Goal: Task Accomplishment & Management: Manage account settings

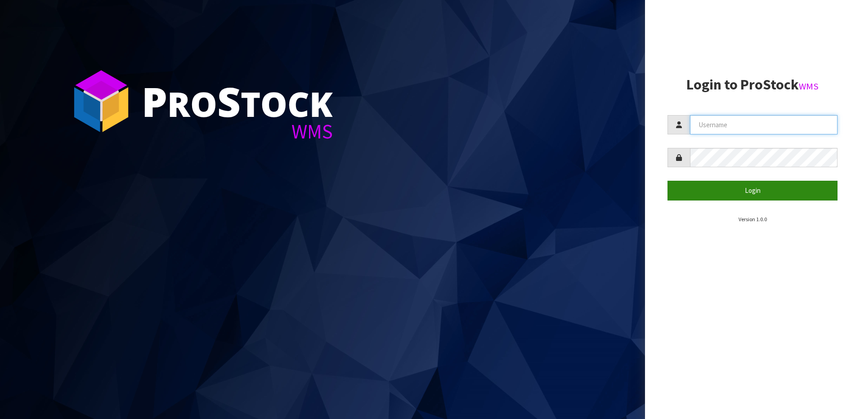
type input "NEROTAPWARE"
click at [769, 189] on button "Login" at bounding box center [753, 190] width 170 height 19
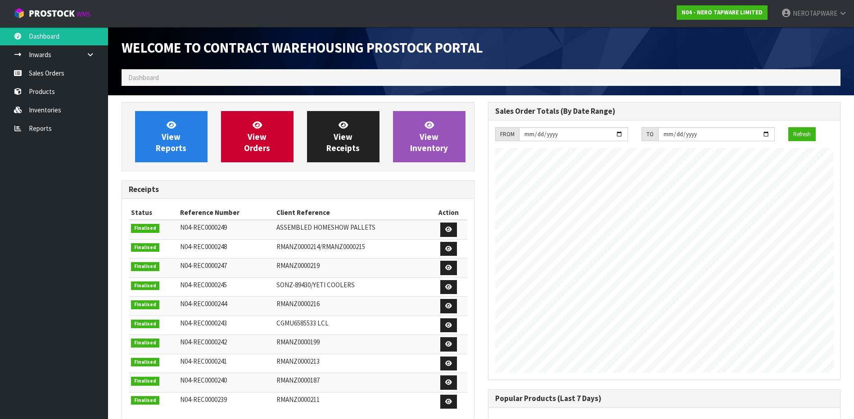
scroll to position [528, 366]
click at [199, 76] on ol "Dashboard" at bounding box center [480, 77] width 719 height 17
click at [35, 132] on link "Reports" at bounding box center [54, 128] width 108 height 18
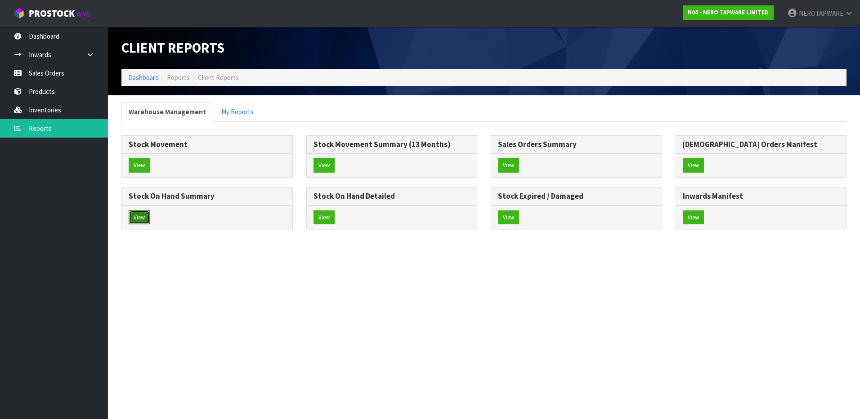
click at [141, 215] on button "View" at bounding box center [139, 218] width 21 height 14
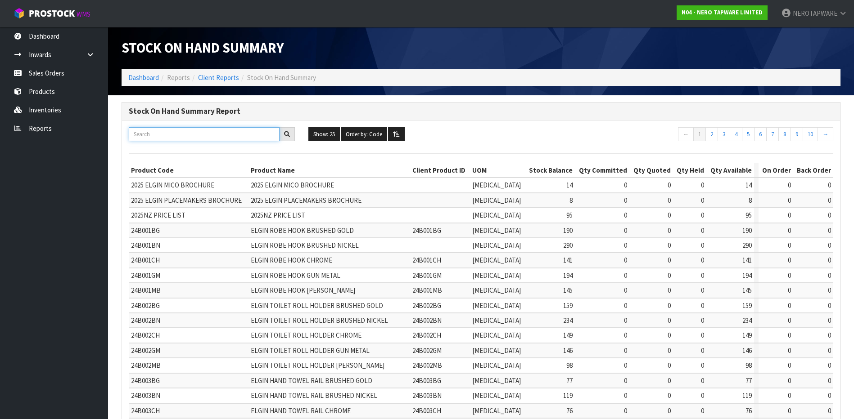
click at [155, 139] on input "text" at bounding box center [204, 134] width 151 height 14
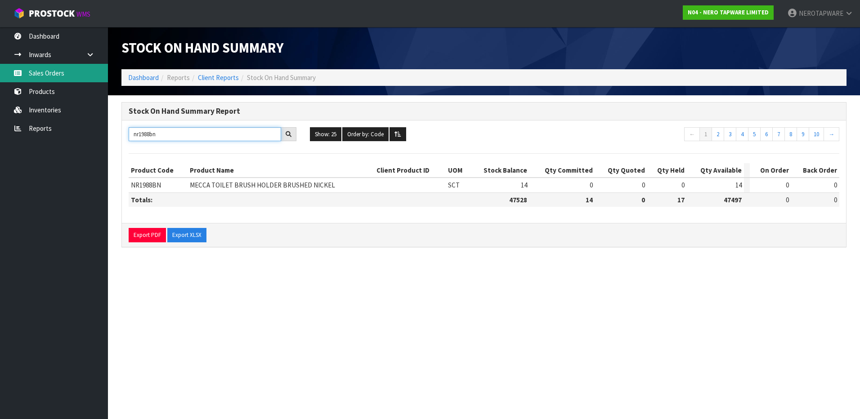
type input "nr1988bn"
click at [46, 72] on link "Sales Orders" at bounding box center [54, 73] width 108 height 18
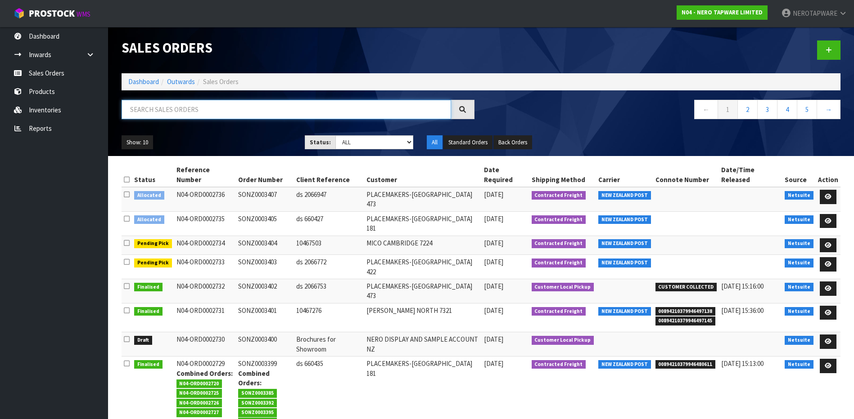
click at [229, 107] on input "text" at bounding box center [285, 109] width 329 height 19
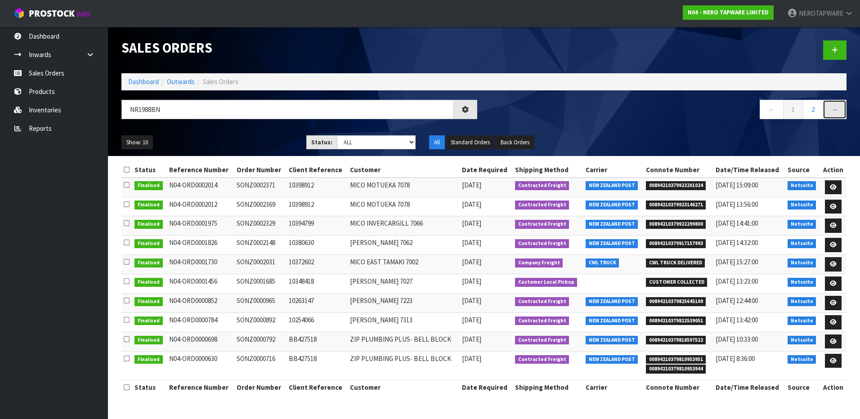
click at [836, 109] on link "→" at bounding box center [835, 109] width 24 height 19
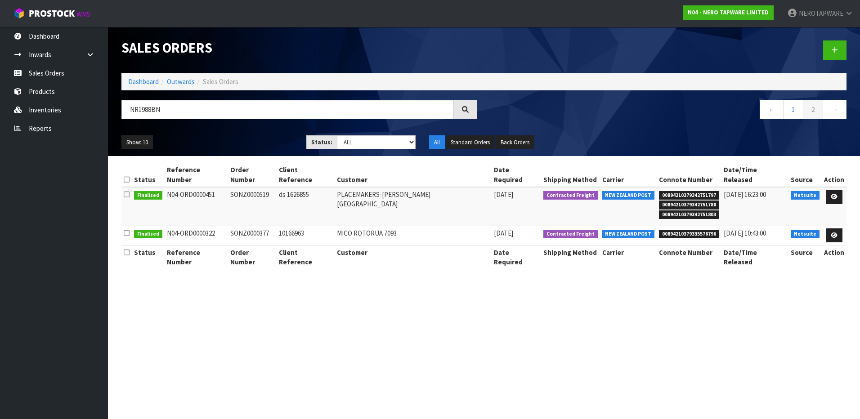
click at [251, 187] on td "SONZ0000519" at bounding box center [252, 206] width 49 height 39
copy td "SONZ0000519"
click at [256, 226] on td "SONZ0000377" at bounding box center [252, 235] width 49 height 19
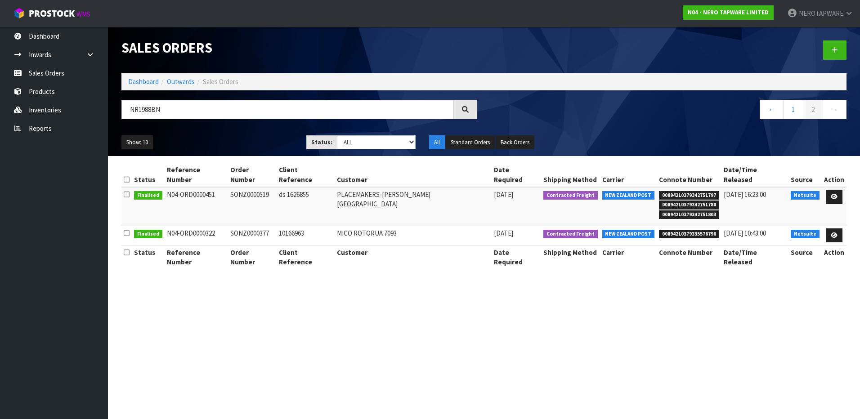
copy td "SONZ0000377"
click at [769, 107] on link "←" at bounding box center [772, 109] width 24 height 19
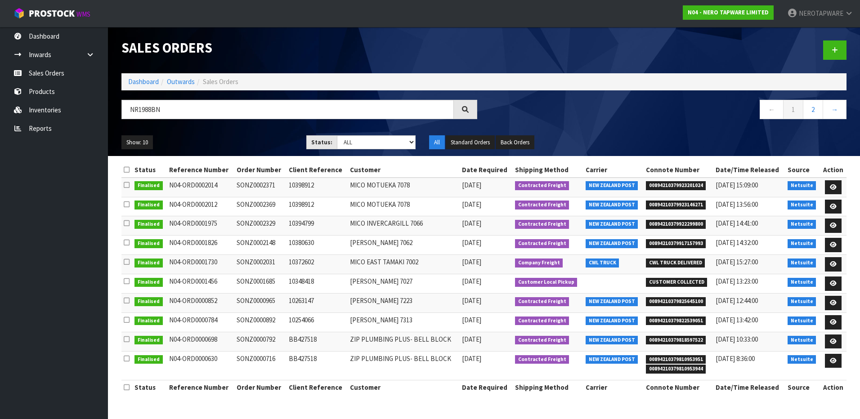
click at [299, 358] on td "BB427518" at bounding box center [318, 365] width 62 height 29
copy td "BB427518"
click at [304, 340] on td "BB427518" at bounding box center [318, 341] width 62 height 19
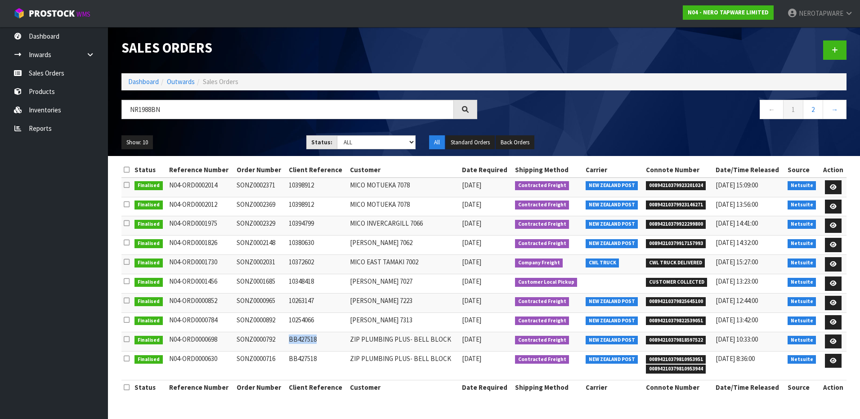
copy td "BB427518"
click at [306, 318] on td "10254066" at bounding box center [318, 322] width 62 height 19
copy td "10254066"
click at [302, 300] on td "10263147" at bounding box center [318, 303] width 62 height 19
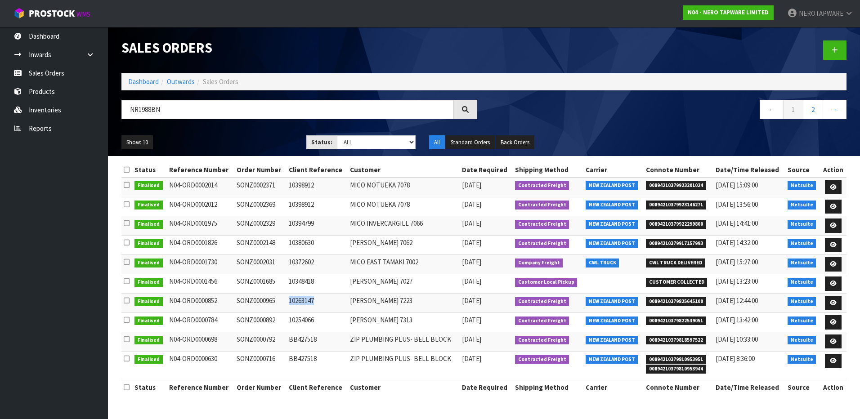
click at [302, 300] on td "10263147" at bounding box center [318, 303] width 62 height 19
copy td "10263147"
click at [307, 280] on td "10348418" at bounding box center [318, 283] width 62 height 19
copy td "10348418"
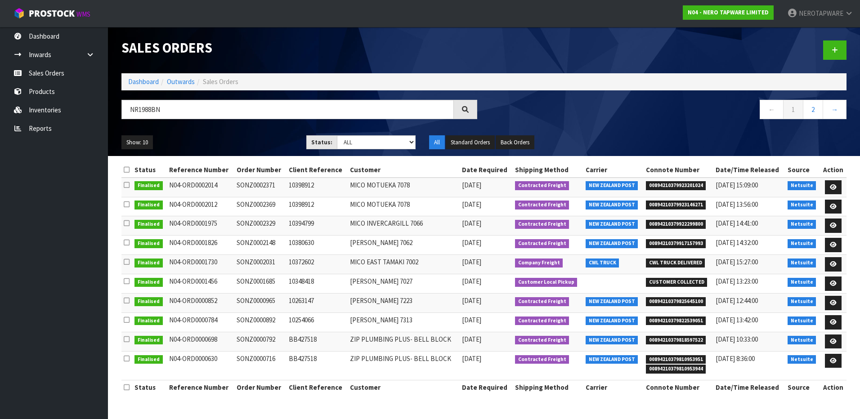
click at [306, 264] on td "10372602" at bounding box center [318, 264] width 62 height 19
copy td "10372602"
click at [249, 261] on td "SONZ0002031" at bounding box center [260, 264] width 52 height 19
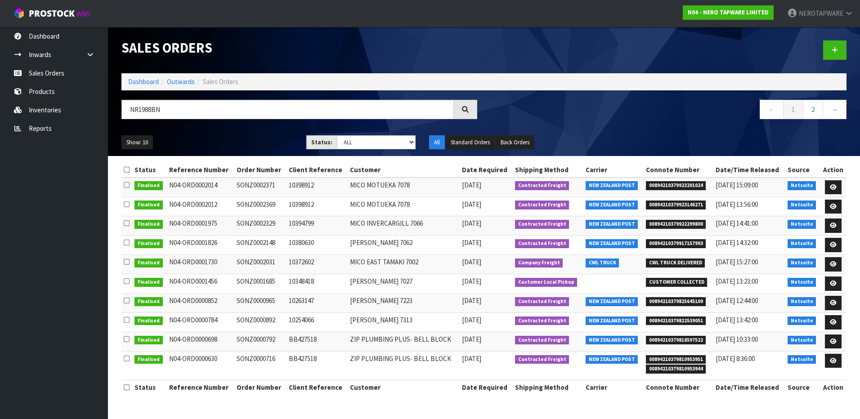
copy td "SONZ0002031"
click at [265, 243] on td "SONZ0002148" at bounding box center [260, 245] width 52 height 19
copy td "SONZ0002148"
click at [264, 222] on td "SONZ0002329" at bounding box center [260, 225] width 52 height 19
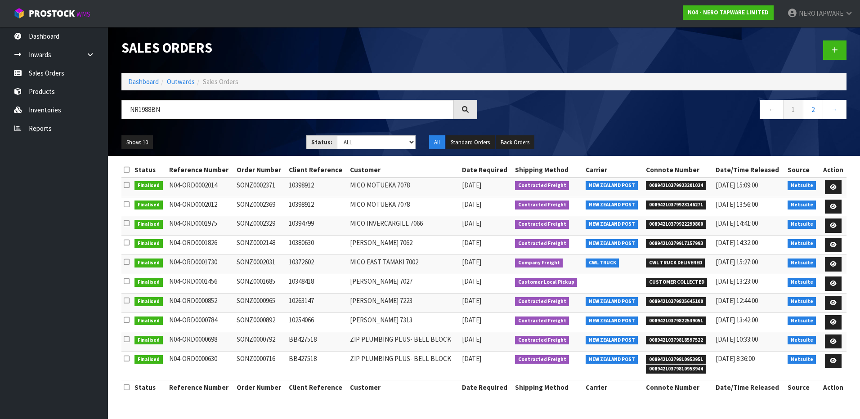
click at [264, 222] on td "SONZ0002329" at bounding box center [260, 225] width 52 height 19
click at [260, 204] on td "SONZ0002369" at bounding box center [260, 206] width 52 height 19
click at [267, 187] on td "SONZ0002371" at bounding box center [260, 187] width 52 height 19
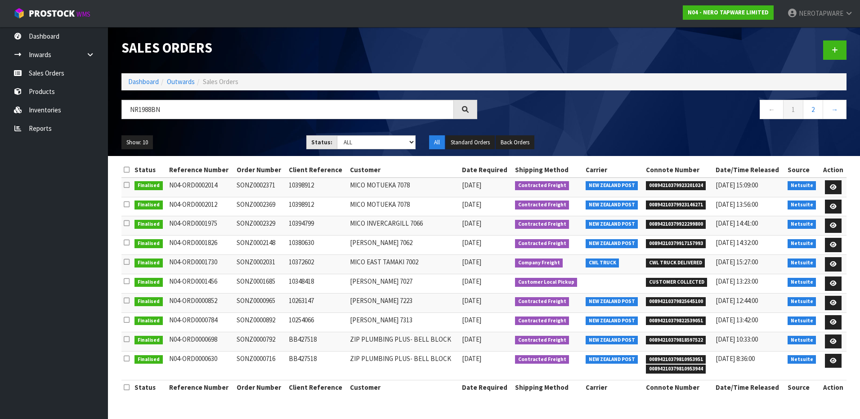
click at [251, 201] on td "SONZ0002369" at bounding box center [260, 206] width 52 height 19
click at [258, 224] on td "SONZ0002329" at bounding box center [260, 225] width 52 height 19
click at [257, 245] on td "SONZ0002148" at bounding box center [260, 245] width 52 height 19
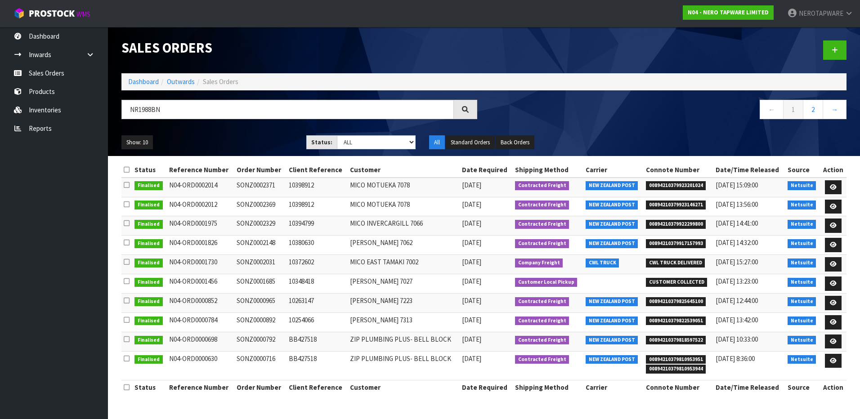
click at [257, 245] on td "SONZ0002148" at bounding box center [260, 245] width 52 height 19
click at [255, 264] on td "SONZ0002031" at bounding box center [260, 264] width 52 height 19
click at [252, 282] on td "SONZ0001685" at bounding box center [260, 283] width 52 height 19
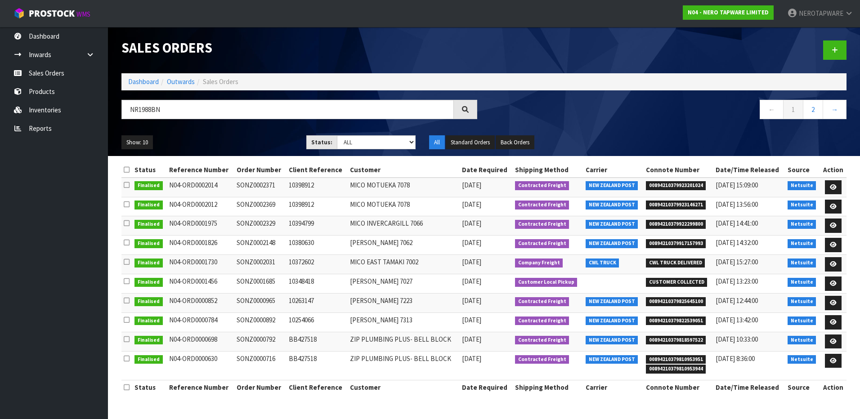
click at [257, 280] on td "SONZ0001685" at bounding box center [260, 283] width 52 height 19
click at [260, 298] on td "SONZ0000965" at bounding box center [260, 303] width 52 height 19
click at [261, 317] on td "SONZ0000892" at bounding box center [260, 322] width 52 height 19
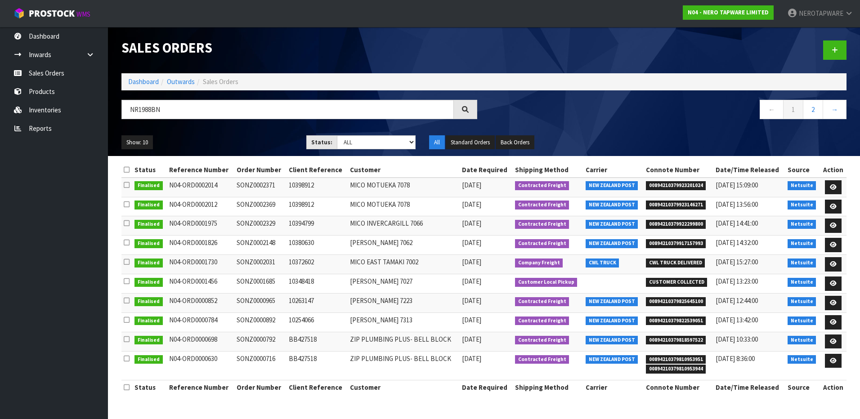
click at [261, 317] on td "SONZ0000892" at bounding box center [260, 322] width 52 height 19
click at [261, 339] on td "SONZ0000792" at bounding box center [260, 341] width 52 height 19
click at [836, 112] on link "→" at bounding box center [835, 109] width 24 height 19
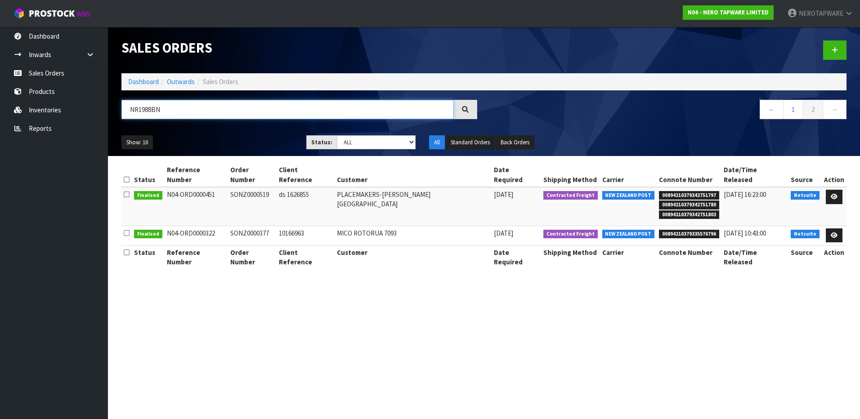
drag, startPoint x: 175, startPoint y: 105, endPoint x: 116, endPoint y: 108, distance: 59.0
click at [116, 108] on div "NR1988BN" at bounding box center [299, 113] width 369 height 26
paste input "250802bMB"
type input "NR250802BMB"
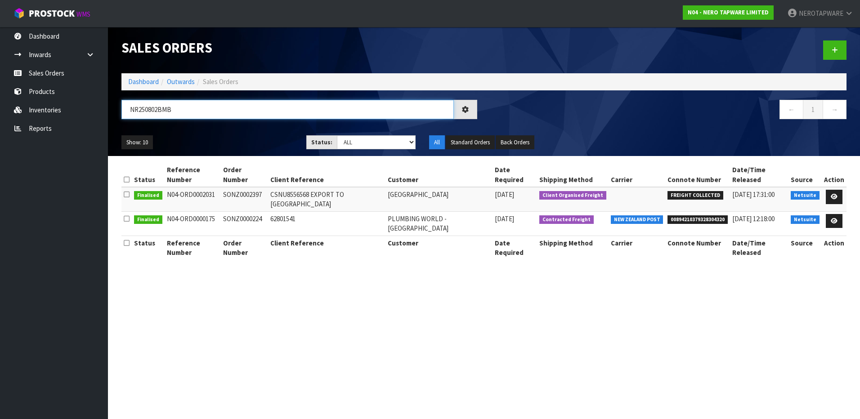
click at [192, 115] on input "NR250802BMB" at bounding box center [287, 109] width 333 height 19
click at [244, 211] on td "SONZ0000224" at bounding box center [244, 223] width 47 height 24
click at [245, 187] on td "SONZ0002397" at bounding box center [244, 199] width 47 height 24
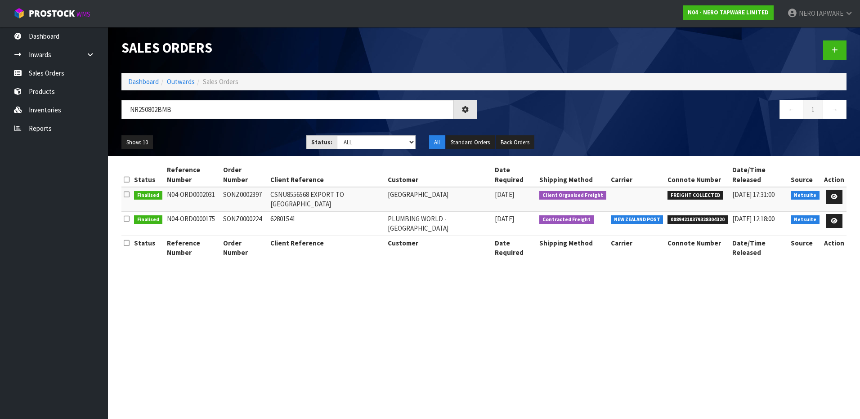
click at [799, 191] on span "Netsuite" at bounding box center [805, 195] width 29 height 9
click at [812, 191] on span "Netsuite" at bounding box center [805, 195] width 29 height 9
click at [837, 194] on icon at bounding box center [834, 197] width 7 height 6
click at [835, 194] on icon at bounding box center [834, 197] width 7 height 6
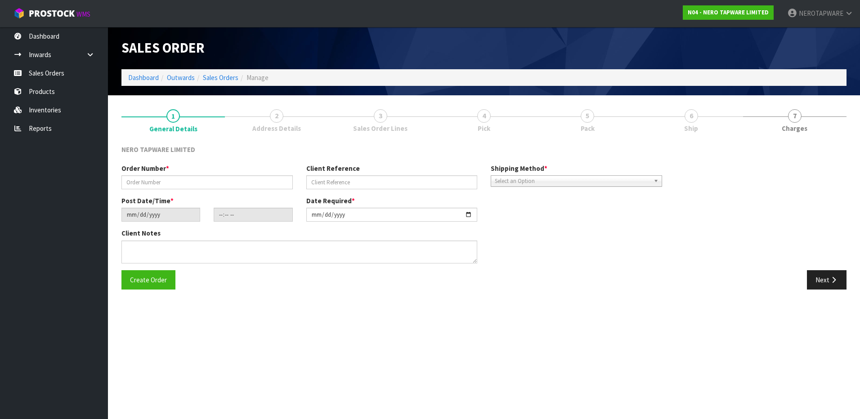
type input "SONZ0002397"
type input "CSNU8556568 EXPORT TO [GEOGRAPHIC_DATA]"
type input "[DATE]"
type input "06:00:19.000"
type input "[DATE]"
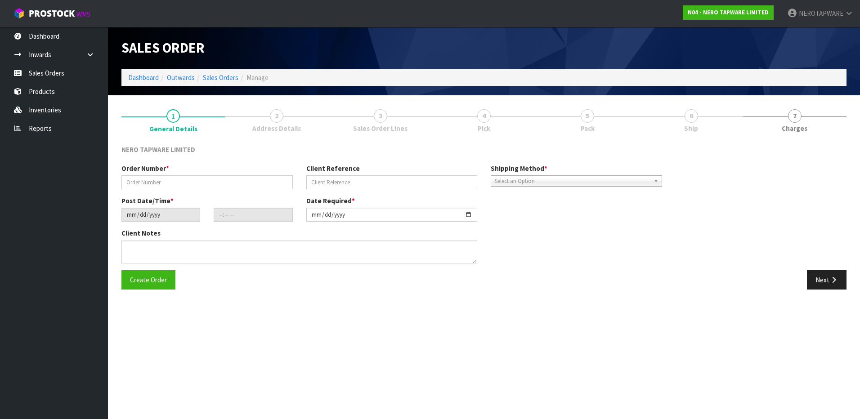
type textarea "CONTAINER SEAL # A10081753"
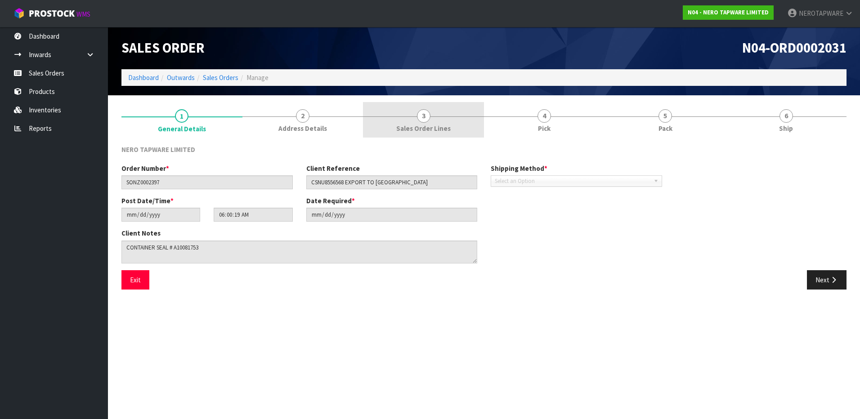
click at [413, 121] on link "3 Sales Order Lines" at bounding box center [423, 120] width 121 height 36
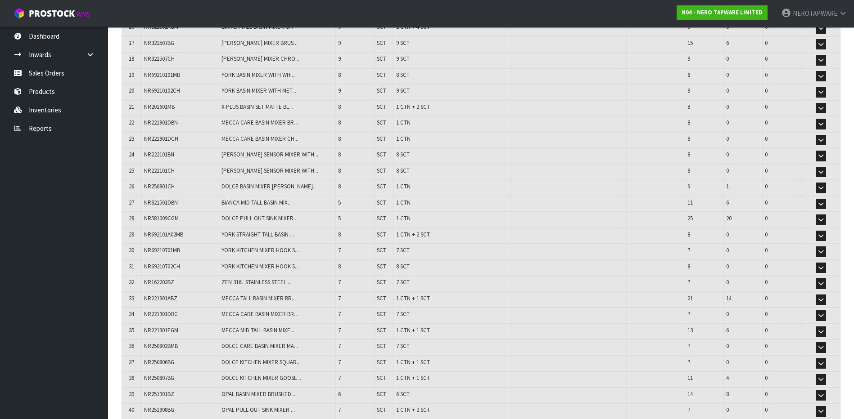
scroll to position [405, 0]
click at [44, 132] on link "Reports" at bounding box center [54, 128] width 108 height 18
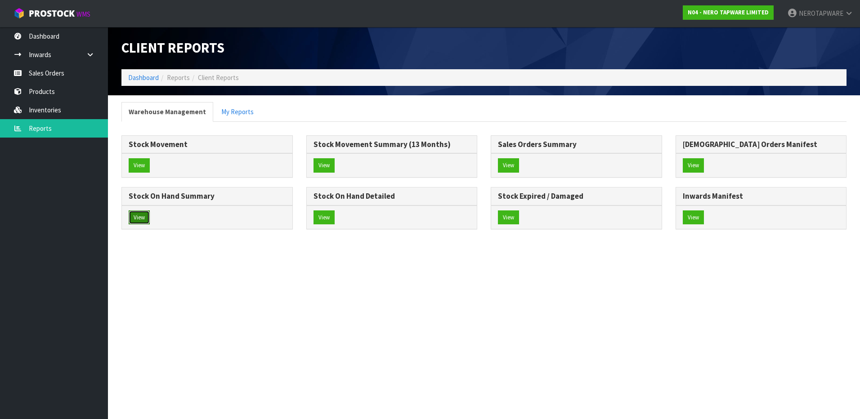
click at [143, 219] on button "View" at bounding box center [139, 218] width 21 height 14
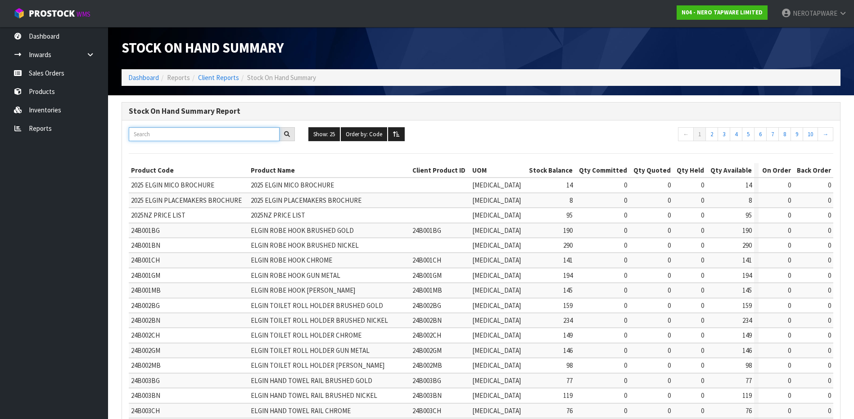
click at [192, 136] on input "text" at bounding box center [204, 134] width 151 height 14
paste input "NR1686GR"
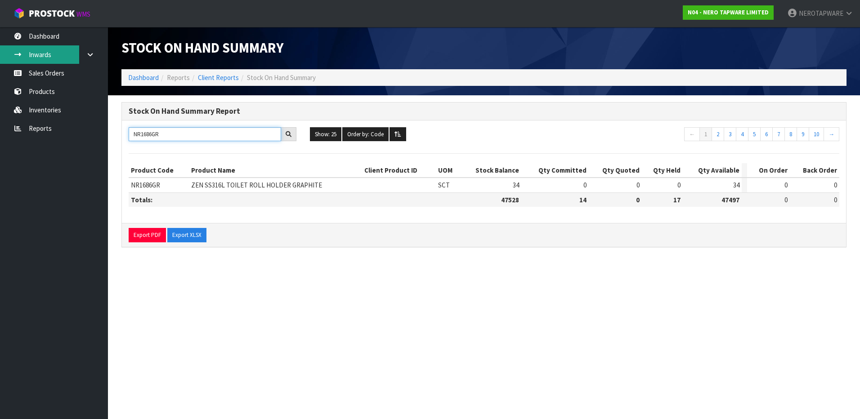
type input "NR1686GR"
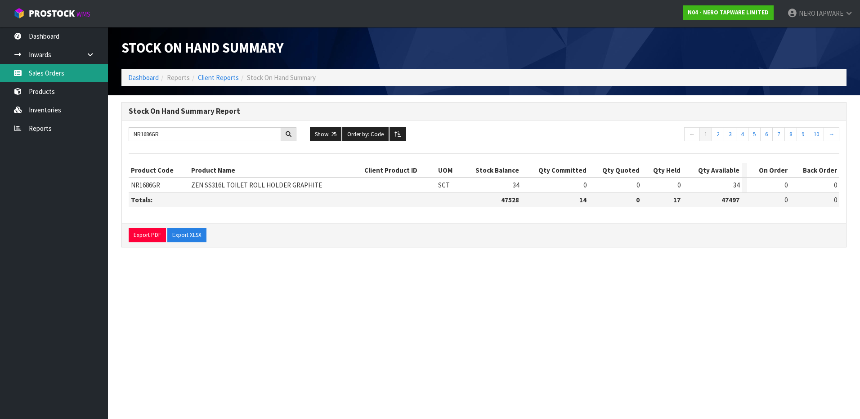
click at [46, 75] on link "Sales Orders" at bounding box center [54, 73] width 108 height 18
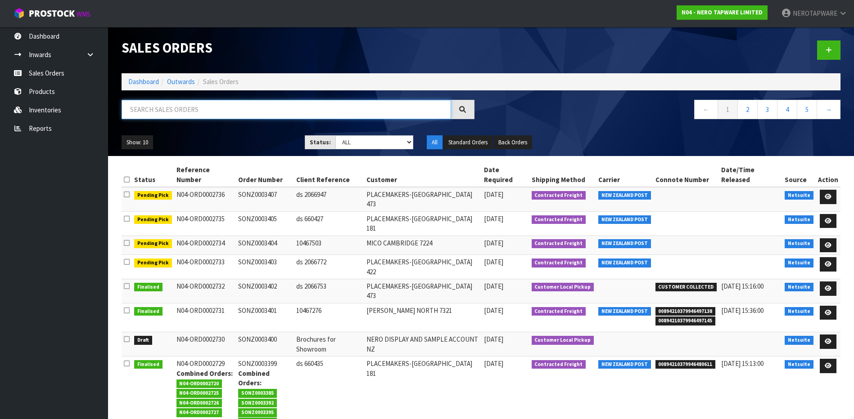
click at [198, 112] on input "text" at bounding box center [285, 109] width 329 height 19
paste input "NR1686GR"
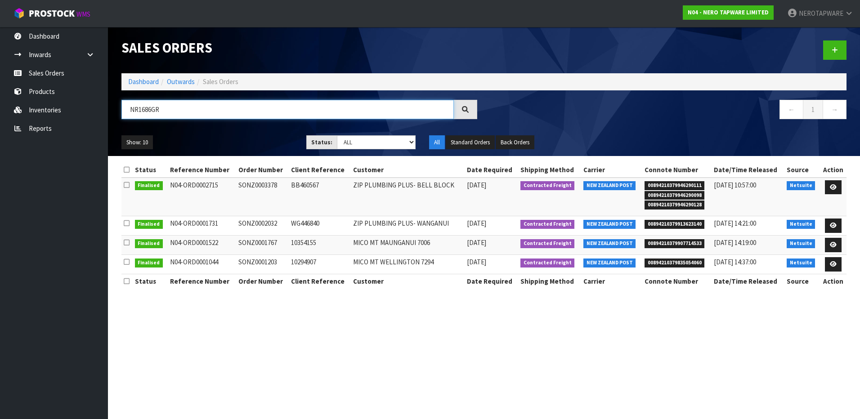
type input "NR1686GR"
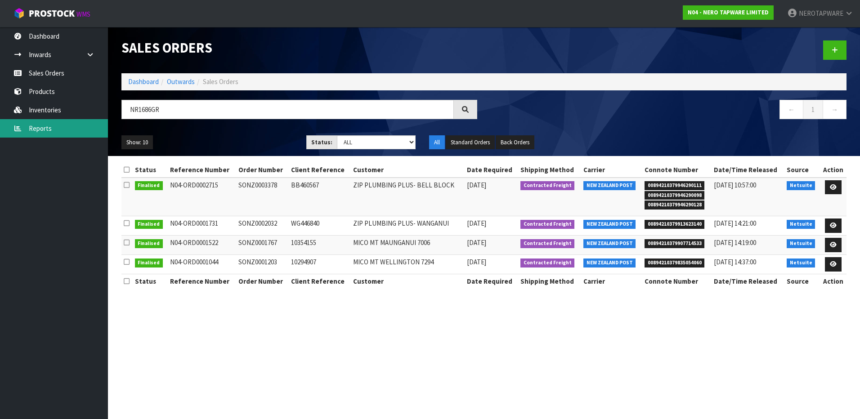
click at [50, 131] on link "Reports" at bounding box center [54, 128] width 108 height 18
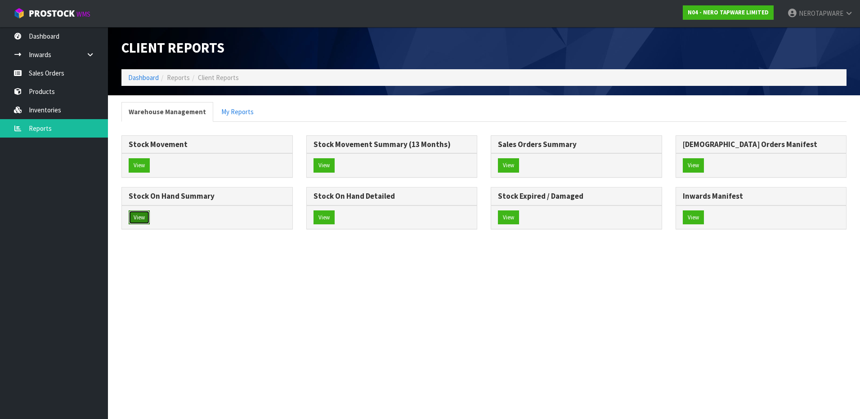
click at [140, 220] on button "View" at bounding box center [139, 218] width 21 height 14
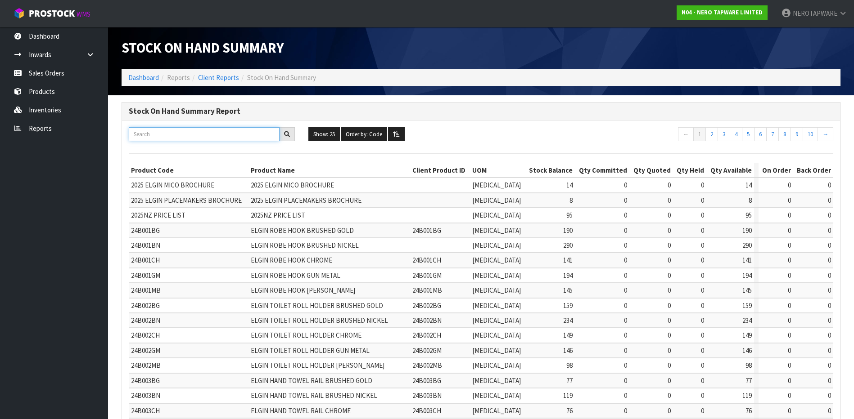
click at [184, 139] on input "text" at bounding box center [204, 134] width 151 height 14
paste input "NR1986dCH"
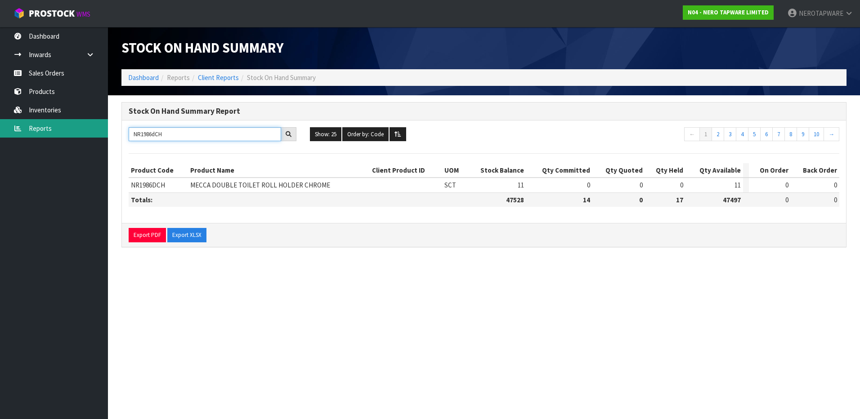
drag, startPoint x: 180, startPoint y: 133, endPoint x: 13, endPoint y: 129, distance: 166.1
click at [13, 129] on body "Toggle navigation ProStock WMS N04 - NERO TAPWARE LIMITED NEROTAPWARE Logout Da…" at bounding box center [430, 209] width 860 height 419
drag, startPoint x: 178, startPoint y: 134, endPoint x: 172, endPoint y: 137, distance: 6.9
click at [178, 134] on input "NR1986dCH" at bounding box center [205, 134] width 153 height 14
drag, startPoint x: 172, startPoint y: 135, endPoint x: 92, endPoint y: 132, distance: 80.2
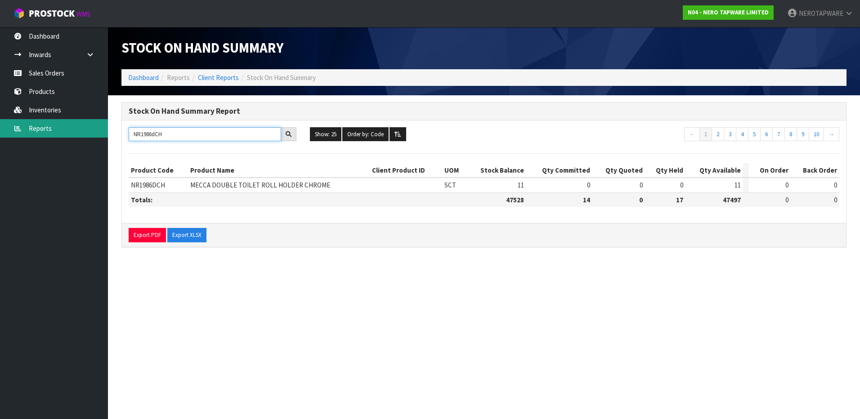
click at [92, 132] on body "Toggle navigation ProStock WMS N04 - NERO TAPWARE LIMITED NEROTAPWARE Logout Da…" at bounding box center [430, 209] width 860 height 419
paste input "221905GBG"
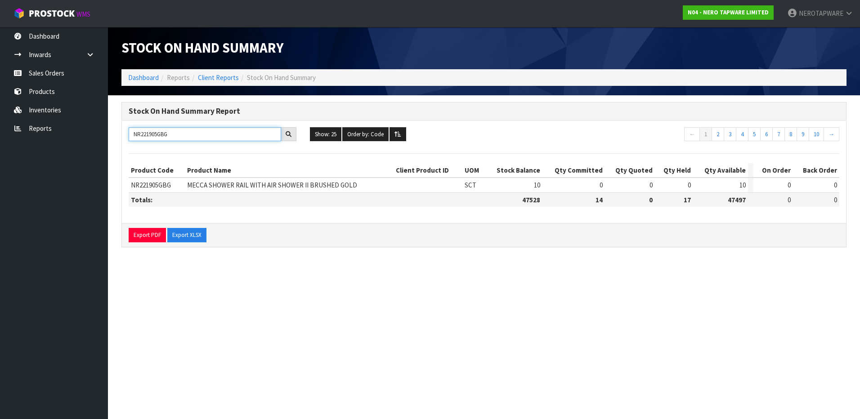
type input "NR221905GBG"
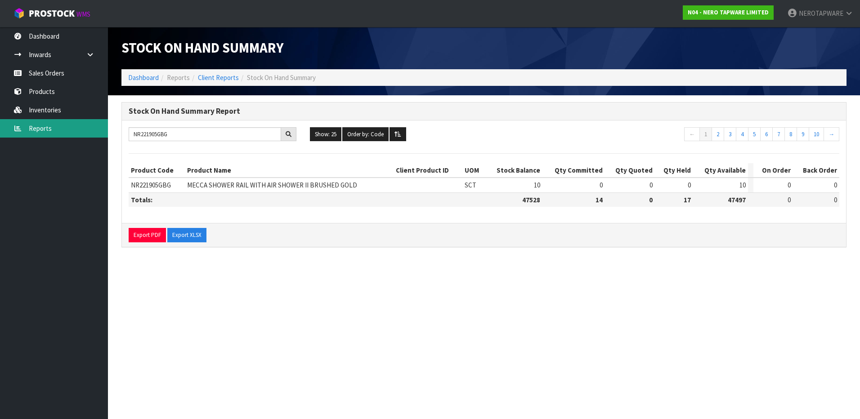
click at [42, 130] on link "Reports" at bounding box center [54, 128] width 108 height 18
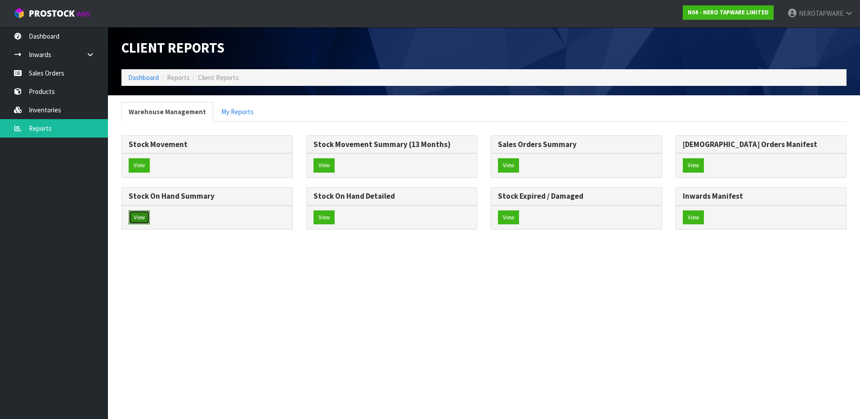
click at [139, 215] on button "View" at bounding box center [139, 218] width 21 height 14
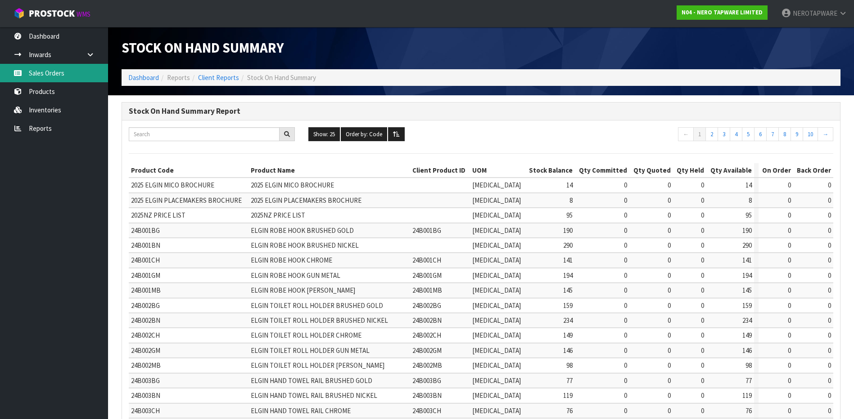
click at [36, 67] on link "Sales Orders" at bounding box center [54, 73] width 108 height 18
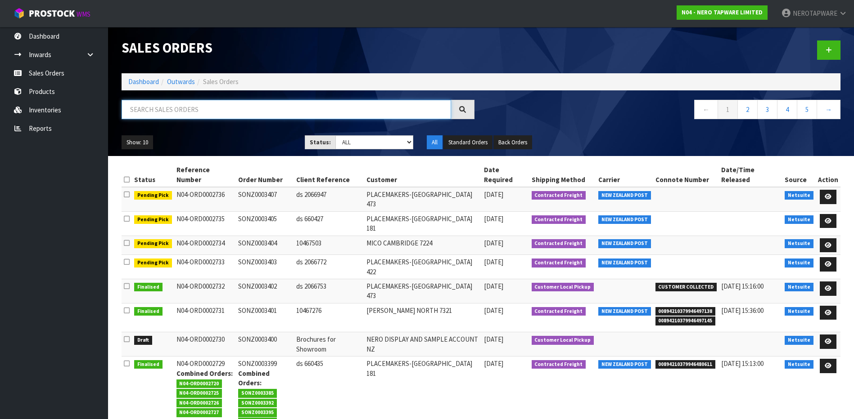
click at [183, 113] on input "text" at bounding box center [285, 109] width 329 height 19
paste input "NR221905GBG"
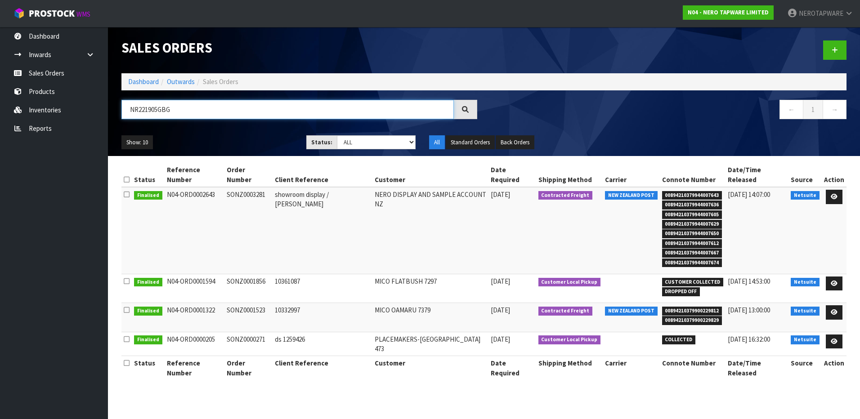
type input "NR221905GBG"
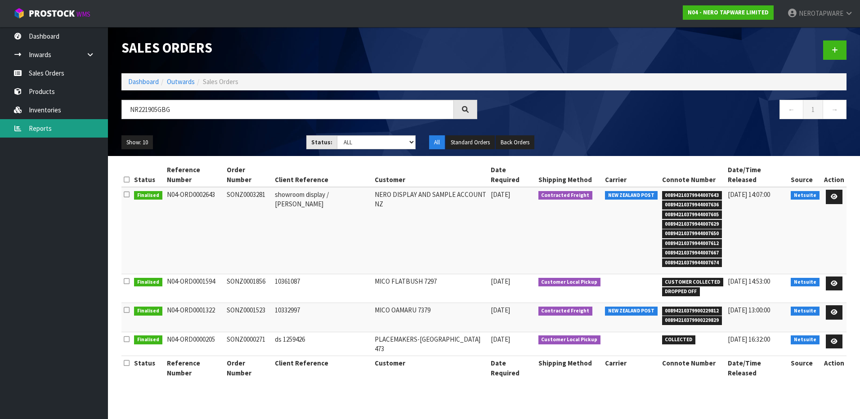
click at [43, 126] on link "Reports" at bounding box center [54, 128] width 108 height 18
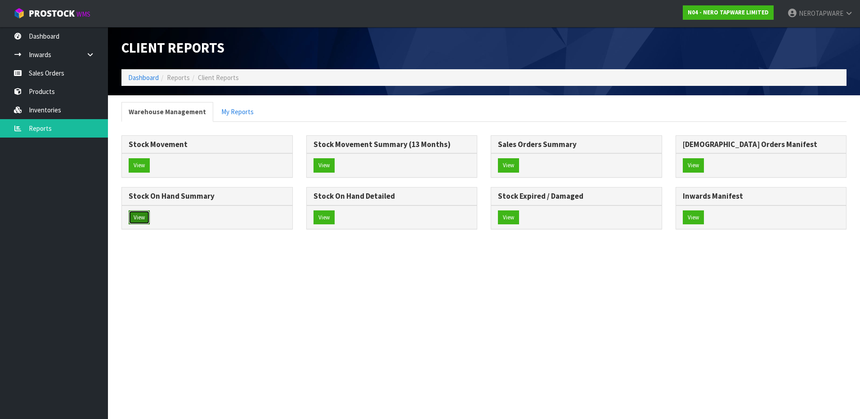
click at [143, 219] on button "View" at bounding box center [139, 218] width 21 height 14
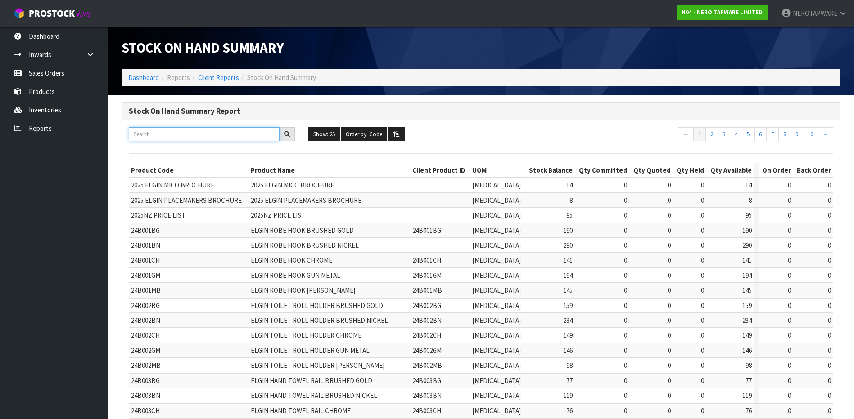
click at [190, 131] on input "text" at bounding box center [204, 134] width 151 height 14
paste input "NR250802BN"
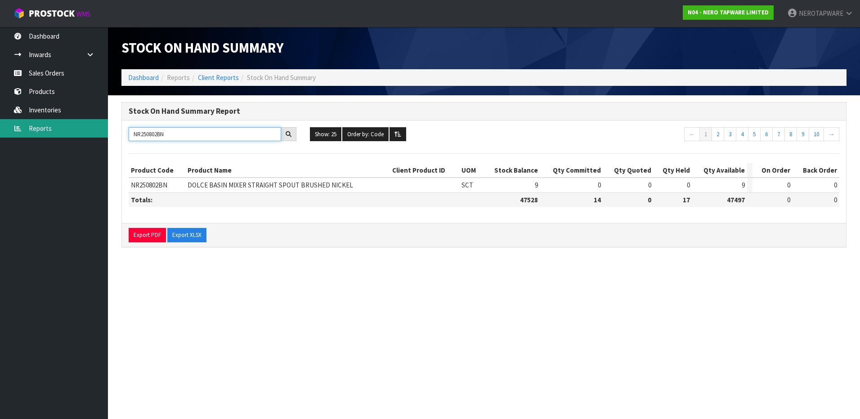
type input "NR250802BN"
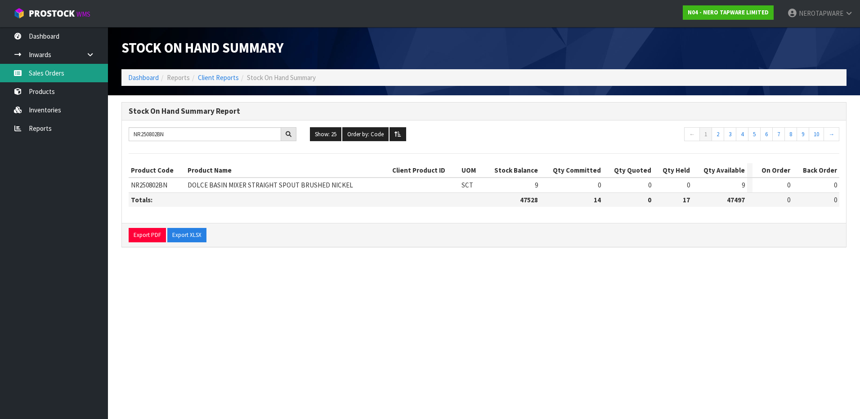
click at [52, 72] on link "Sales Orders" at bounding box center [54, 73] width 108 height 18
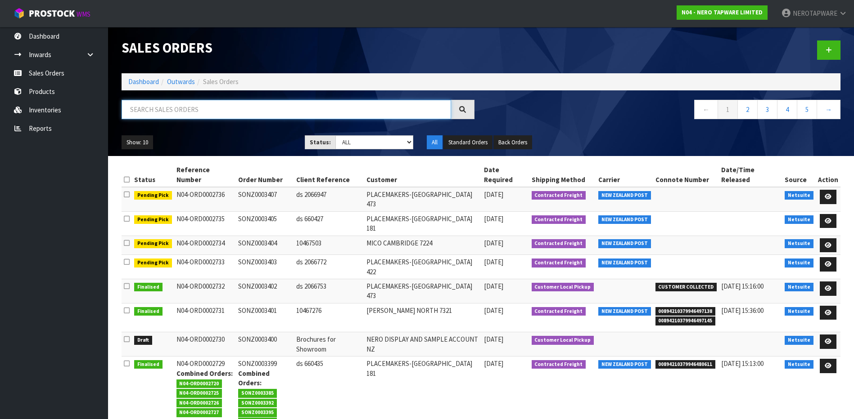
click at [201, 111] on input "text" at bounding box center [285, 109] width 329 height 19
paste input "NR250802BN"
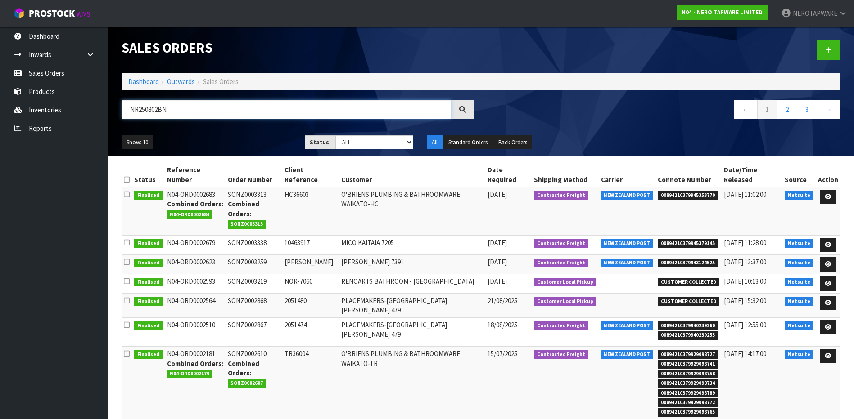
type input "NR250802BN"
click at [213, 111] on input "NR250802BN" at bounding box center [285, 109] width 329 height 19
click at [49, 74] on link "Sales Orders" at bounding box center [54, 73] width 108 height 18
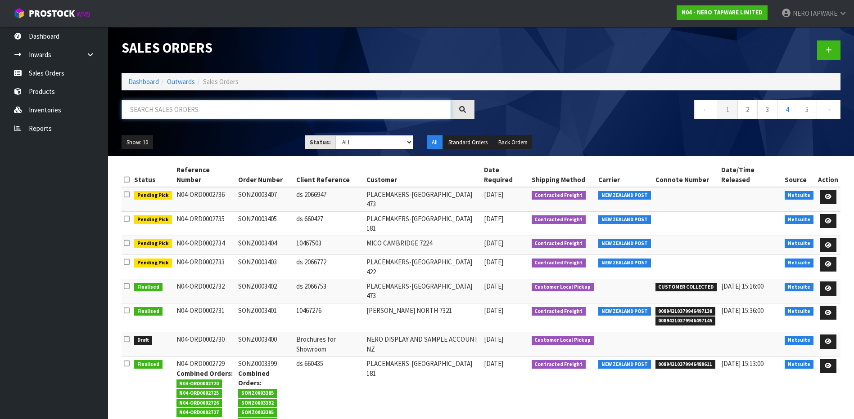
click at [198, 115] on input "text" at bounding box center [285, 109] width 329 height 19
paste input "NR250802BN"
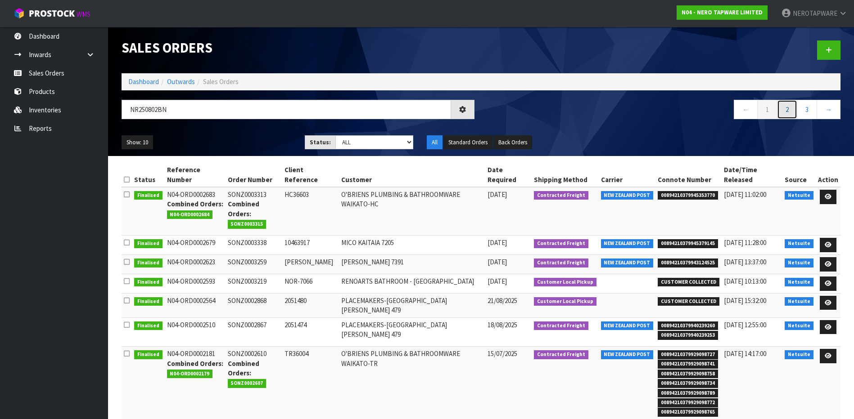
click at [787, 104] on link "2" at bounding box center [787, 109] width 20 height 19
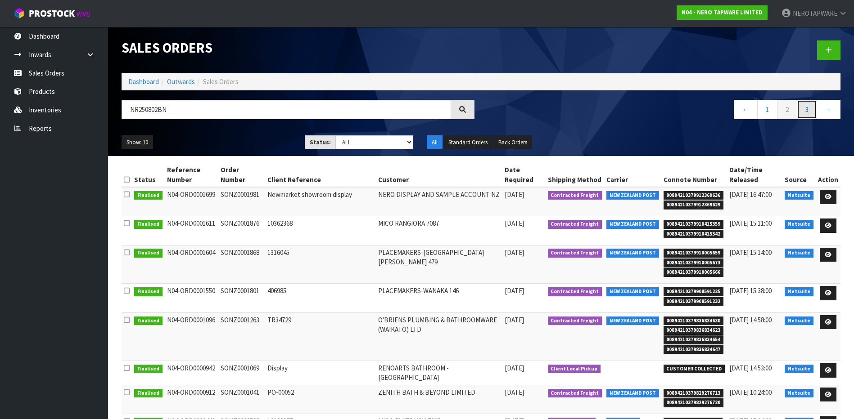
click at [805, 106] on link "3" at bounding box center [806, 109] width 20 height 19
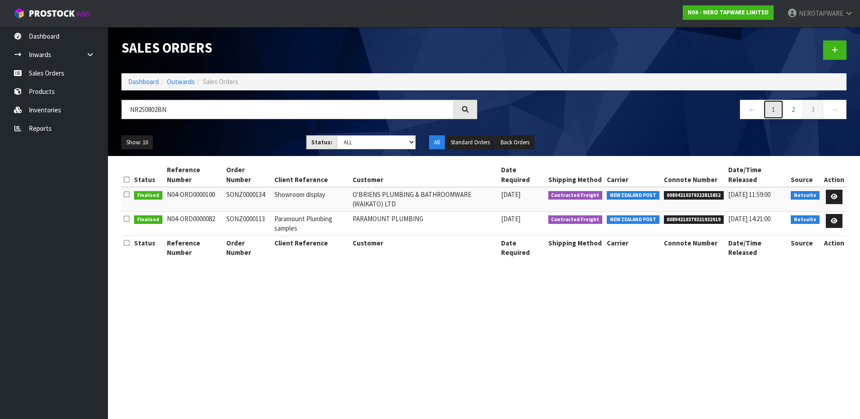
click at [772, 108] on link "1" at bounding box center [774, 109] width 20 height 19
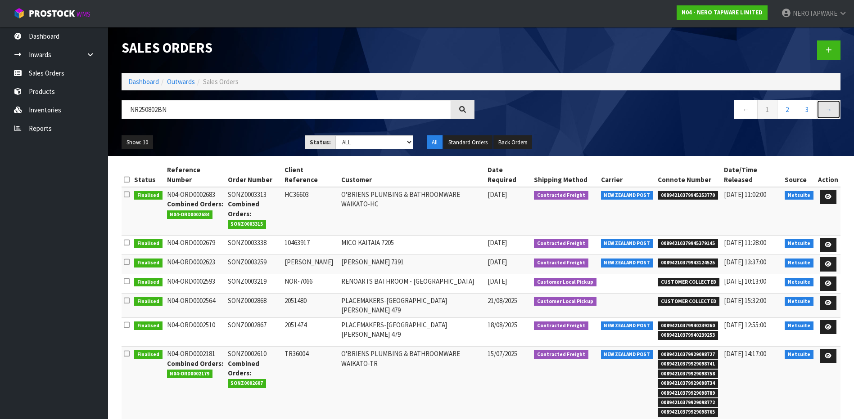
click at [836, 112] on link "→" at bounding box center [828, 109] width 24 height 19
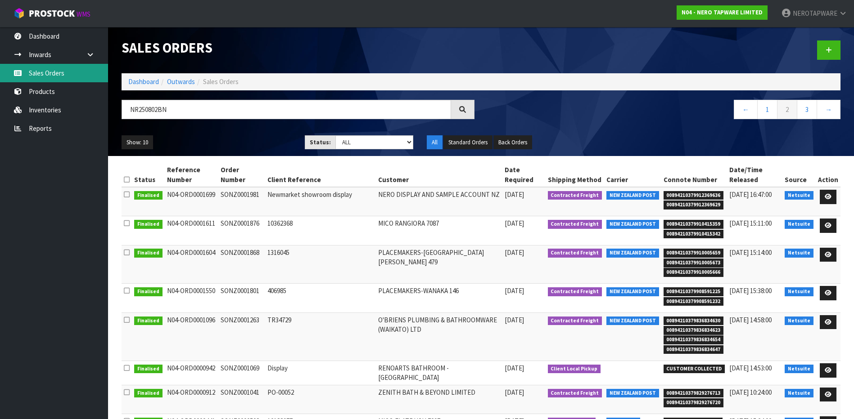
click at [42, 76] on link "Sales Orders" at bounding box center [54, 73] width 108 height 18
click at [45, 72] on link "Sales Orders" at bounding box center [54, 73] width 108 height 18
click at [53, 76] on link "Sales Orders" at bounding box center [54, 73] width 108 height 18
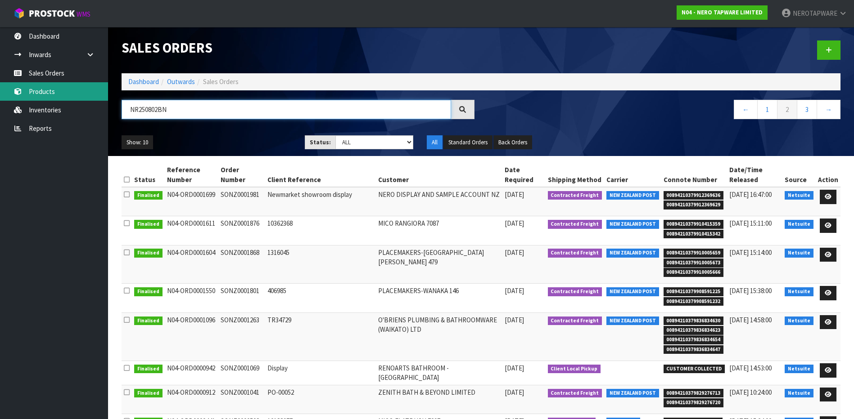
drag, startPoint x: 189, startPoint y: 112, endPoint x: 48, endPoint y: 97, distance: 142.6
click at [48, 97] on body "Toggle navigation ProStock WMS N04 - NERO TAPWARE LIMITED NEROTAPWARE Logout Da…" at bounding box center [427, 209] width 854 height 419
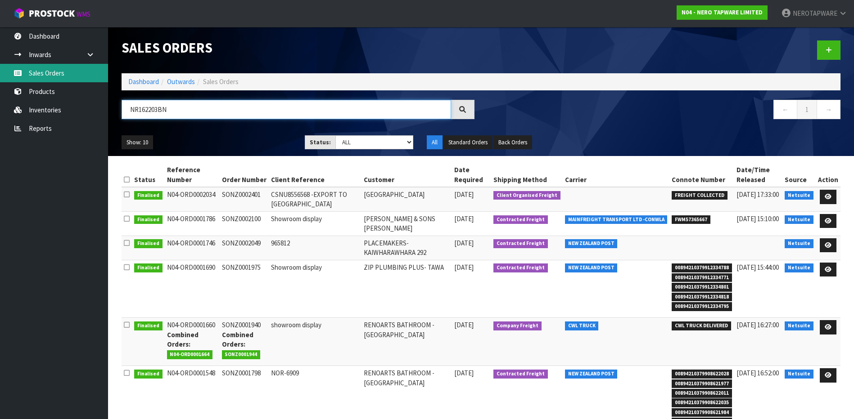
type input "NR162203BN"
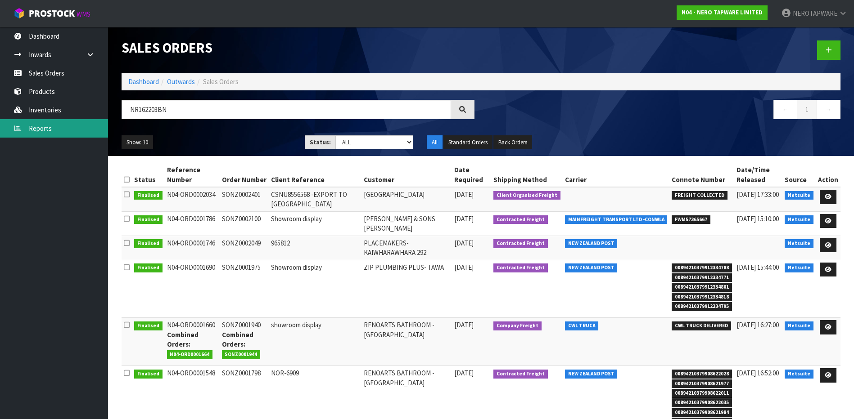
click at [33, 129] on link "Reports" at bounding box center [54, 128] width 108 height 18
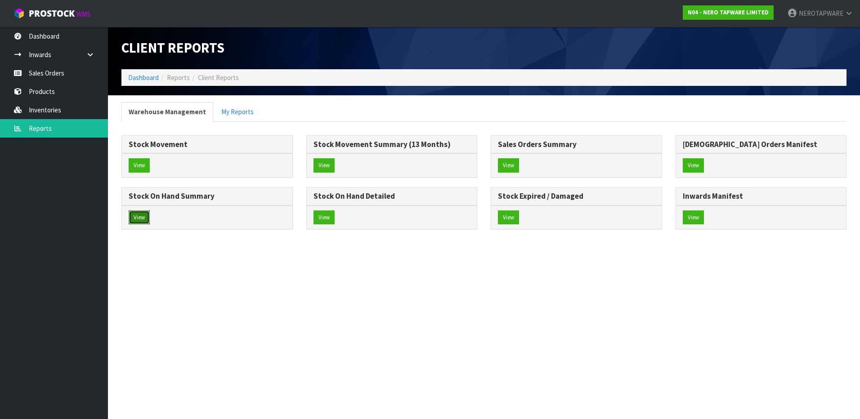
click at [137, 219] on button "View" at bounding box center [139, 218] width 21 height 14
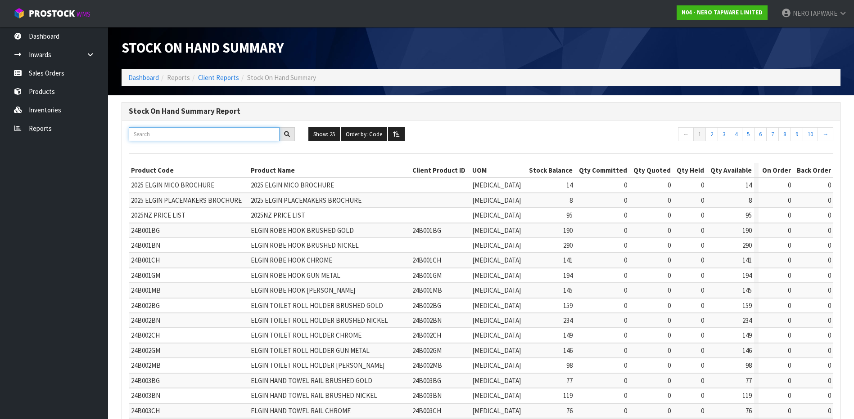
click at [178, 131] on input "text" at bounding box center [204, 134] width 151 height 14
paste input "NR1986dCH"
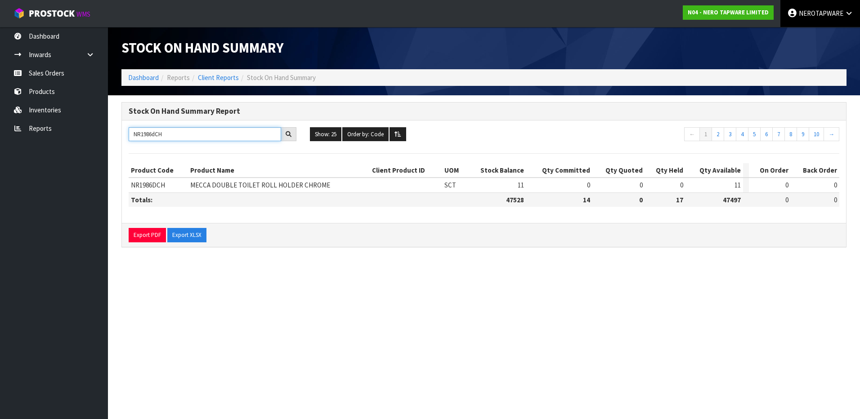
type input "NR1986dCH"
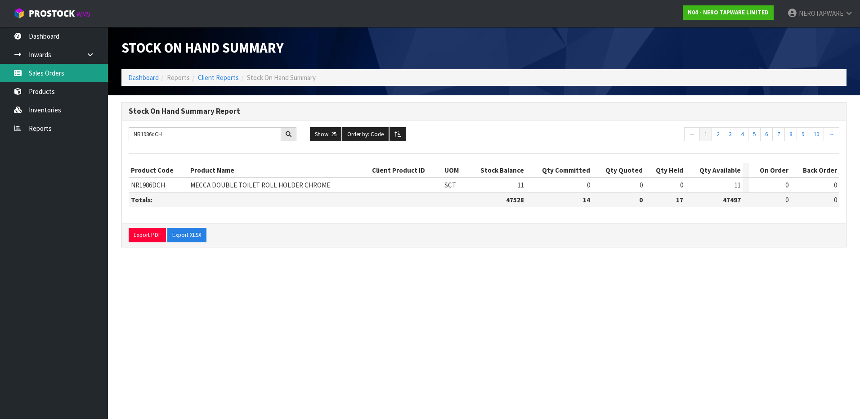
click at [46, 76] on link "Sales Orders" at bounding box center [54, 73] width 108 height 18
click at [63, 75] on link "Sales Orders" at bounding box center [54, 73] width 108 height 18
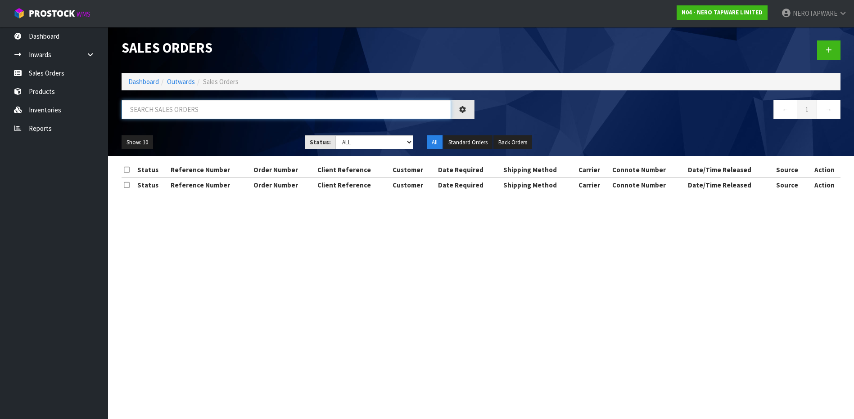
drag, startPoint x: 204, startPoint y: 105, endPoint x: 205, endPoint y: 110, distance: 4.7
click at [204, 107] on input "text" at bounding box center [285, 109] width 329 height 19
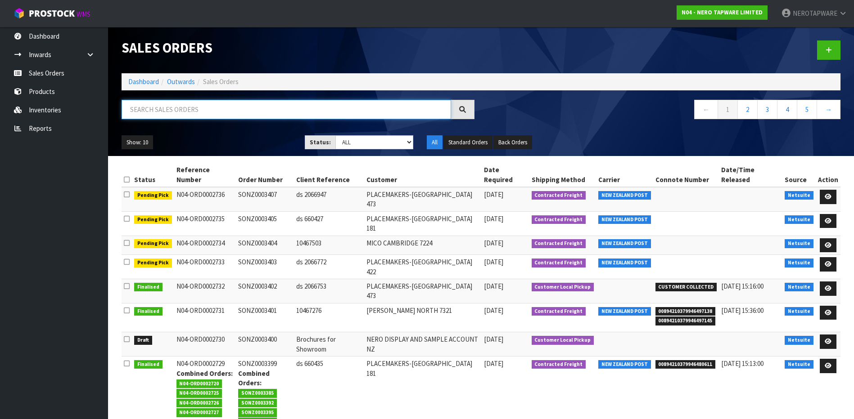
paste input "NR251907B120BN"
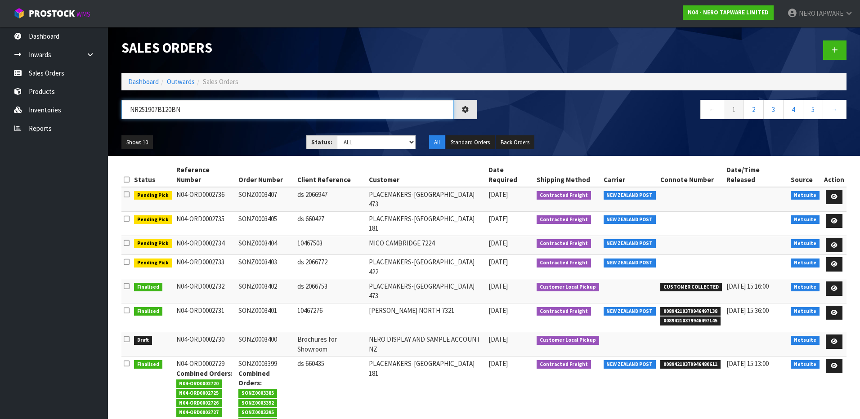
type input "NR251907B120BN"
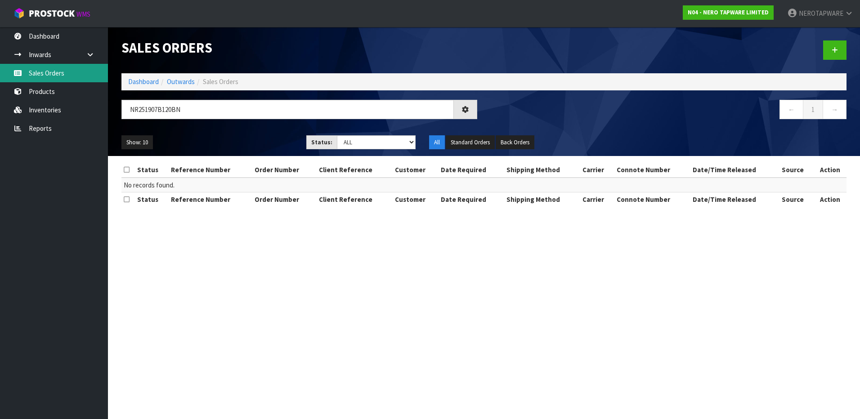
drag, startPoint x: 46, startPoint y: 73, endPoint x: 50, endPoint y: 78, distance: 6.1
click at [46, 73] on link "Sales Orders" at bounding box center [54, 73] width 108 height 18
click at [47, 74] on link "Sales Orders" at bounding box center [54, 73] width 108 height 18
click at [42, 75] on link "Sales Orders" at bounding box center [54, 73] width 108 height 18
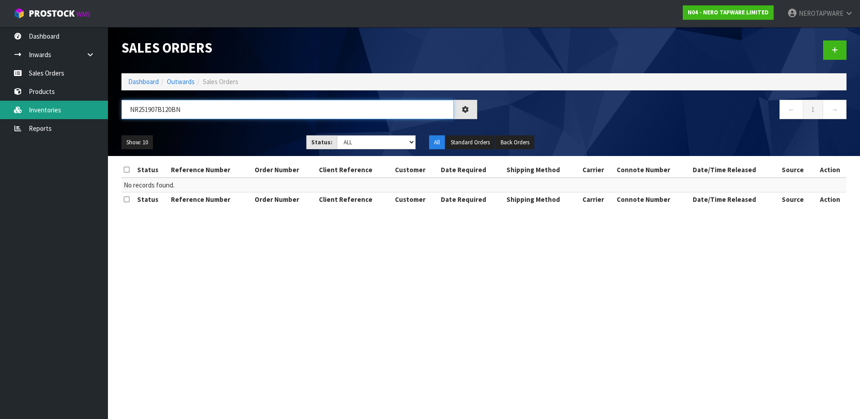
drag, startPoint x: 195, startPoint y: 111, endPoint x: 37, endPoint y: 112, distance: 157.9
click at [37, 112] on body "Toggle navigation ProStock WMS N04 - NERO TAPWARE LIMITED NEROTAPWARE Logout Da…" at bounding box center [430, 209] width 860 height 419
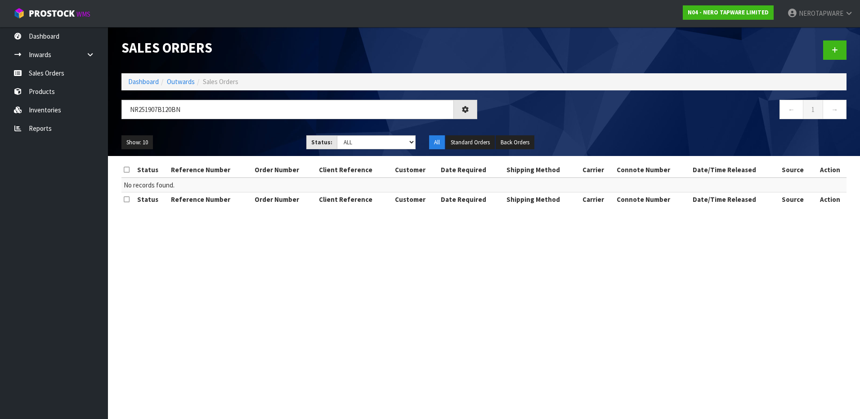
click at [270, 80] on ol "Dashboard Outwards Sales Orders" at bounding box center [483, 81] width 725 height 17
click at [267, 75] on ol "Dashboard Outwards Sales Orders" at bounding box center [483, 81] width 725 height 17
click at [51, 70] on link "Sales Orders" at bounding box center [54, 73] width 108 height 18
click at [36, 131] on link "Reports" at bounding box center [54, 128] width 108 height 18
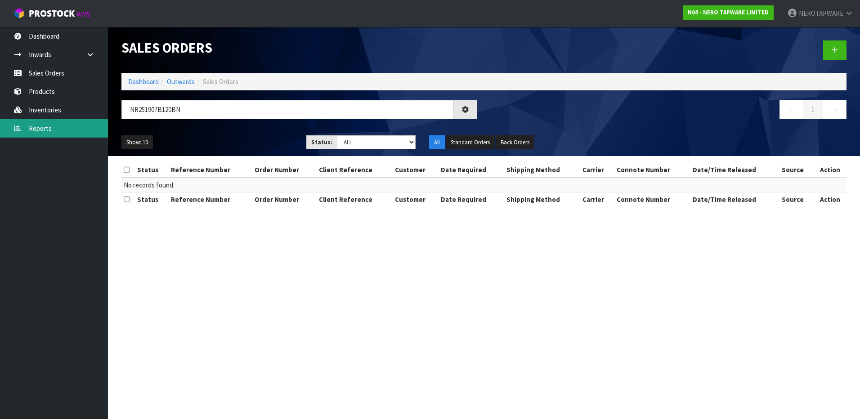
click at [41, 130] on link "Reports" at bounding box center [54, 128] width 108 height 18
